Goal: Information Seeking & Learning: Find specific fact

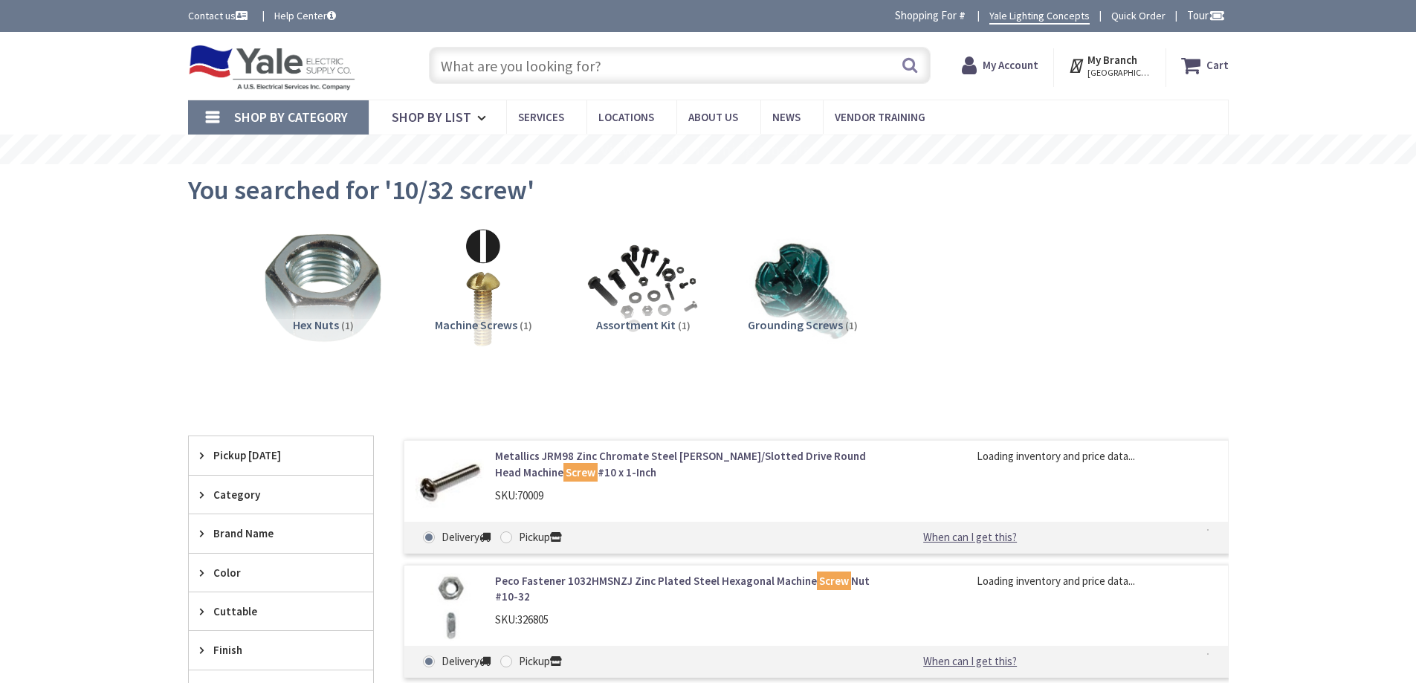
click at [814, 69] on input "text" at bounding box center [680, 65] width 502 height 37
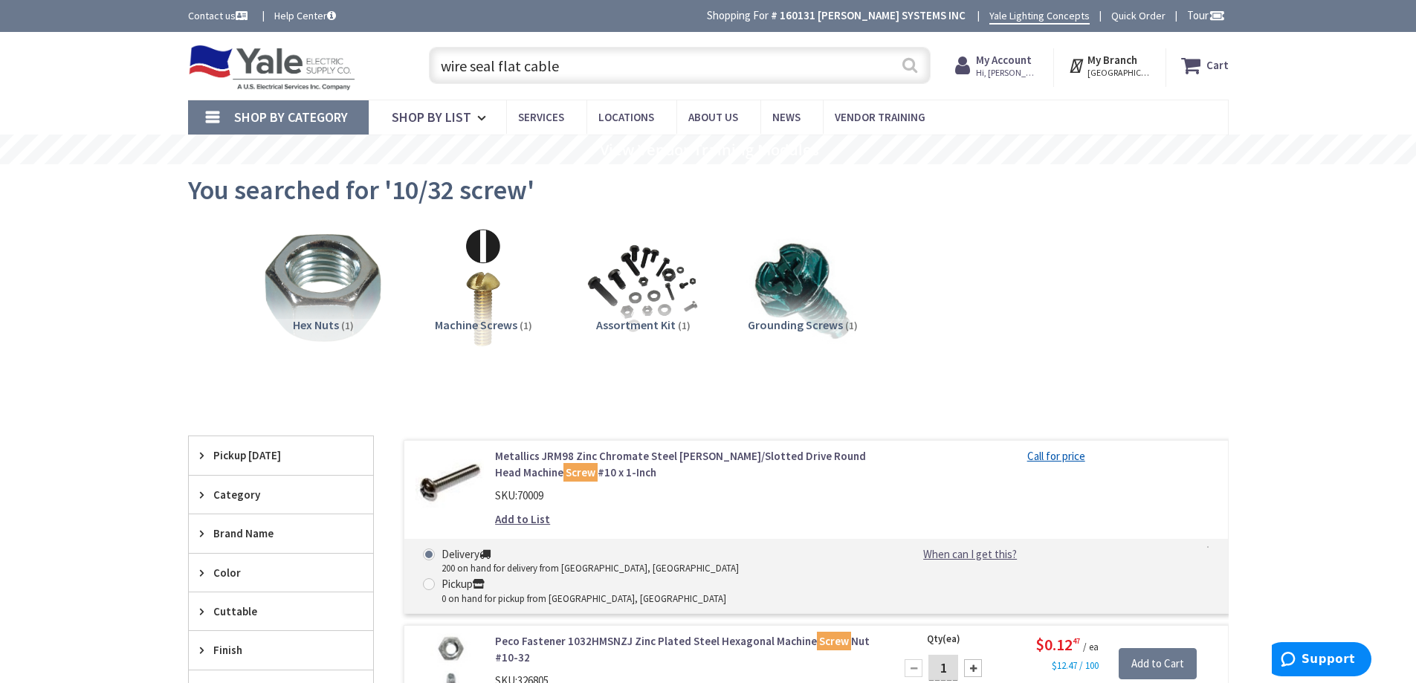
type input "wire seal flat cable"
click at [909, 66] on button "Search" at bounding box center [909, 64] width 19 height 33
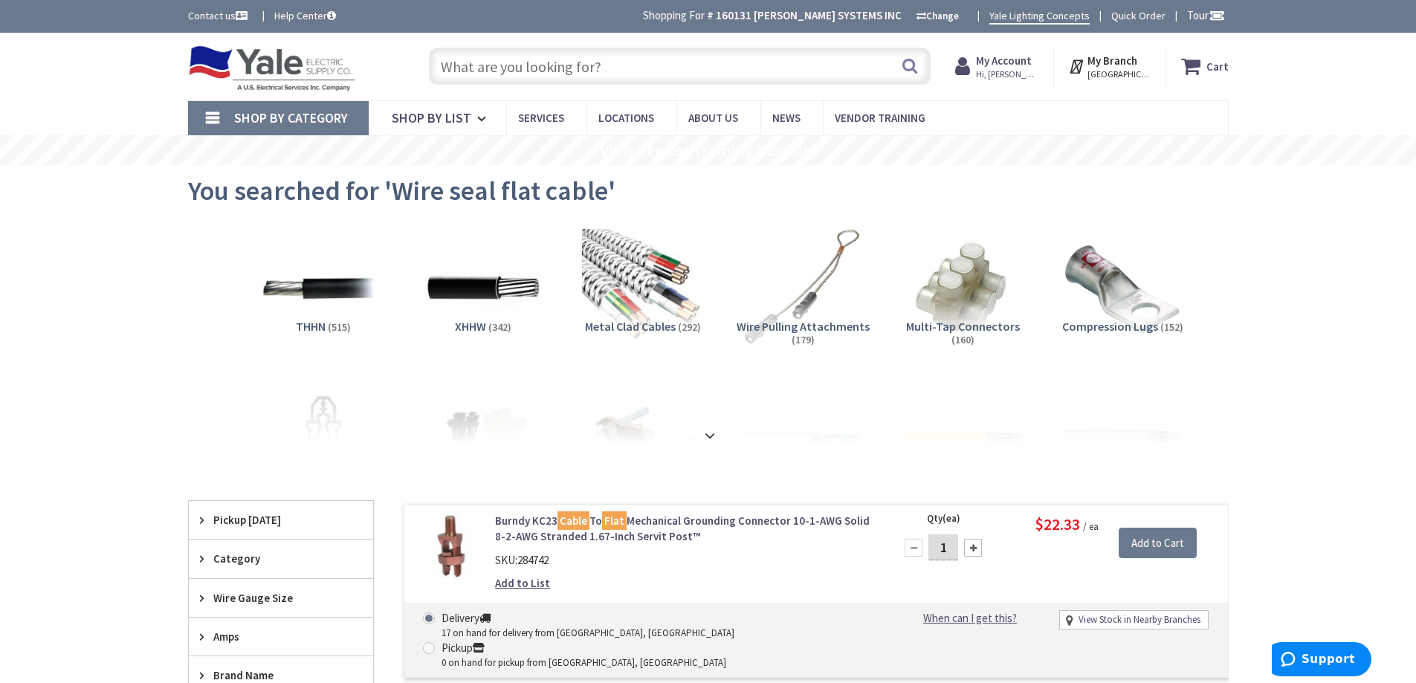
click at [583, 71] on input "text" at bounding box center [680, 66] width 502 height 37
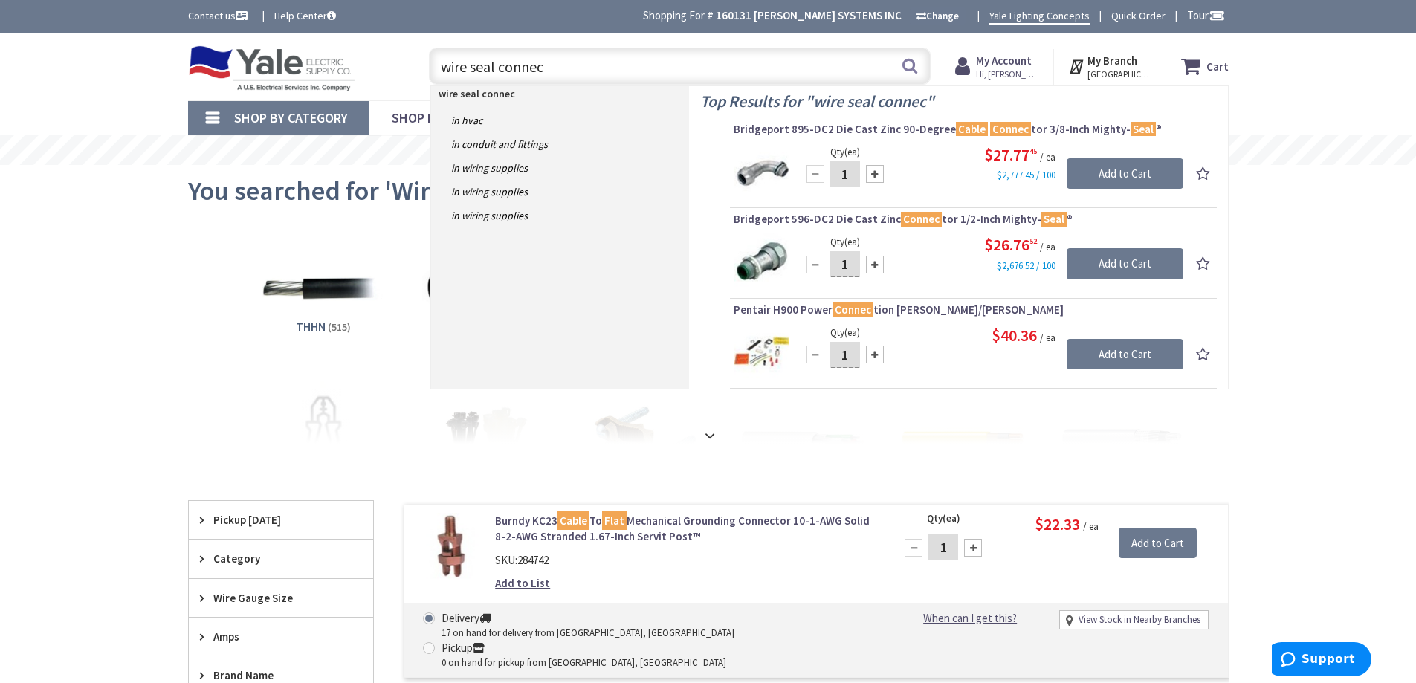
drag, startPoint x: 558, startPoint y: 65, endPoint x: 406, endPoint y: 60, distance: 152.4
click at [409, 65] on div "Toggle Nav wire seal connec wire seal connec Search Cart My Cart Close" at bounding box center [708, 67] width 1063 height 50
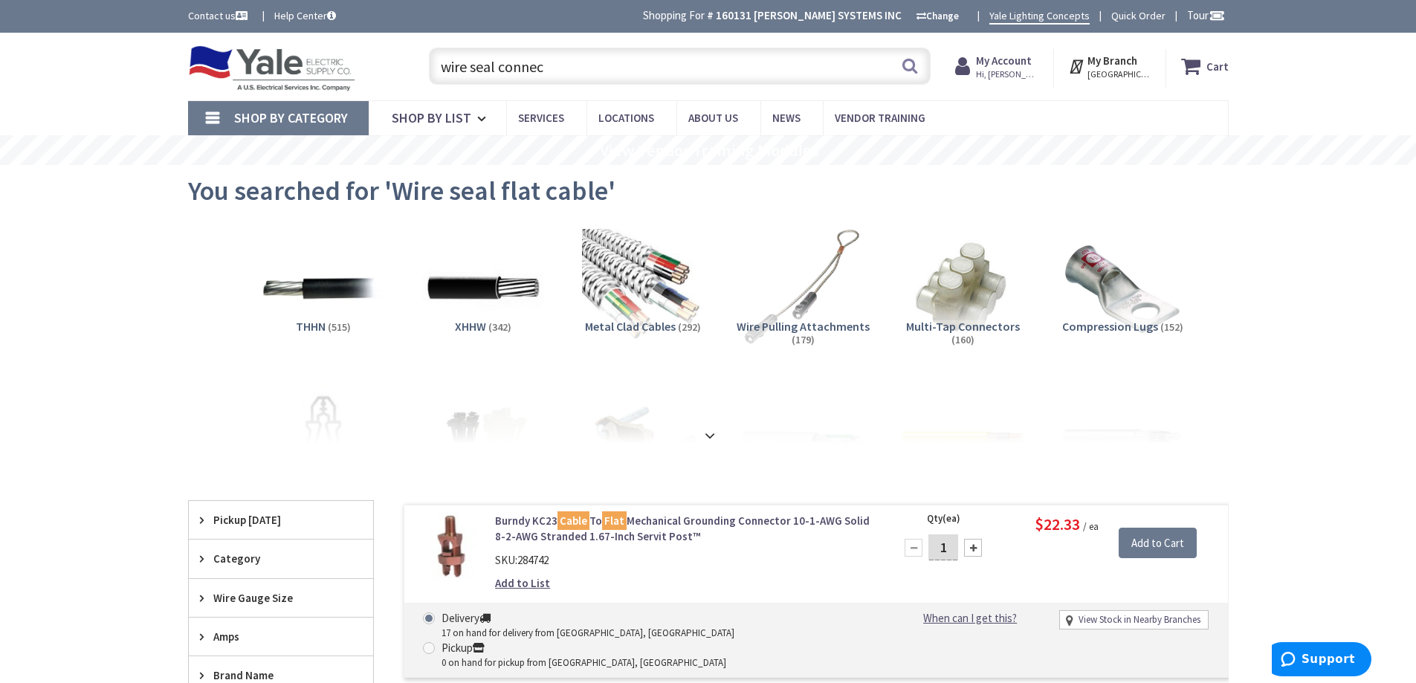
paste input "romex cord grip"
type input "romex cord grip"
click at [916, 65] on button "Search" at bounding box center [909, 65] width 19 height 33
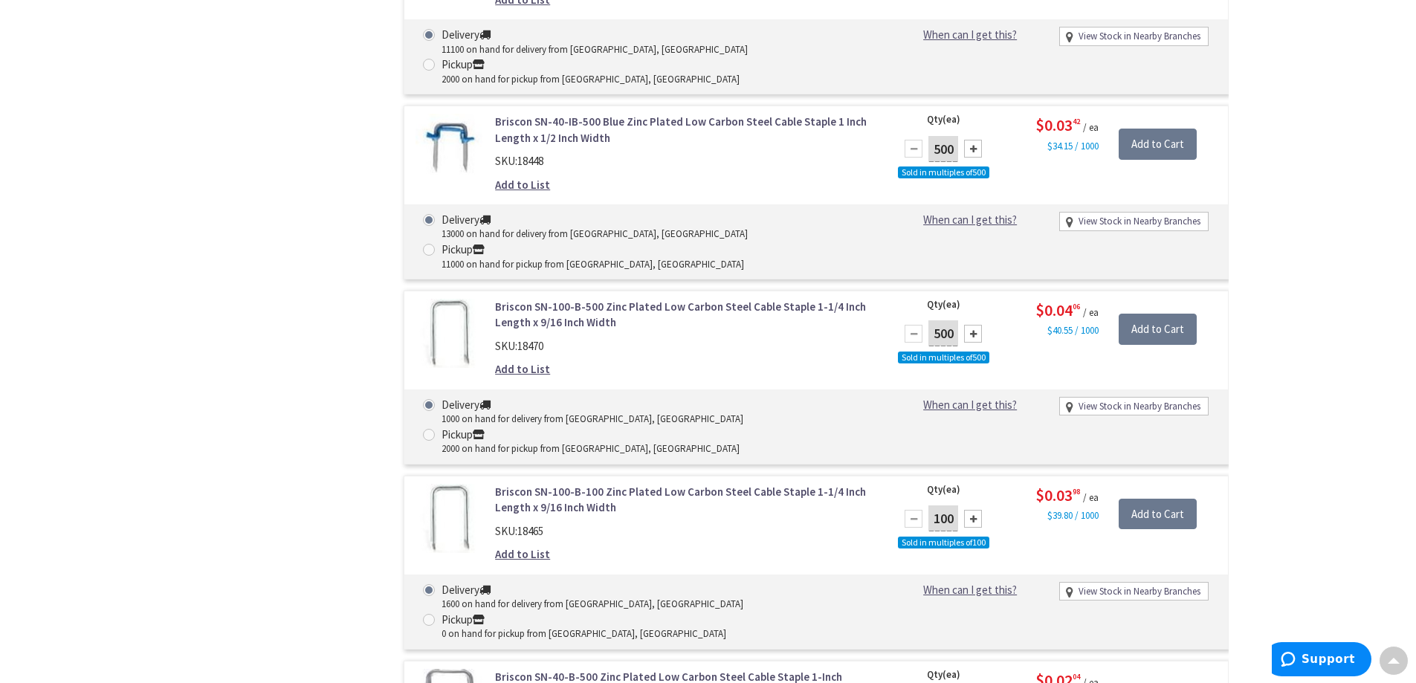
scroll to position [1469, 0]
